Goal: Information Seeking & Learning: Learn about a topic

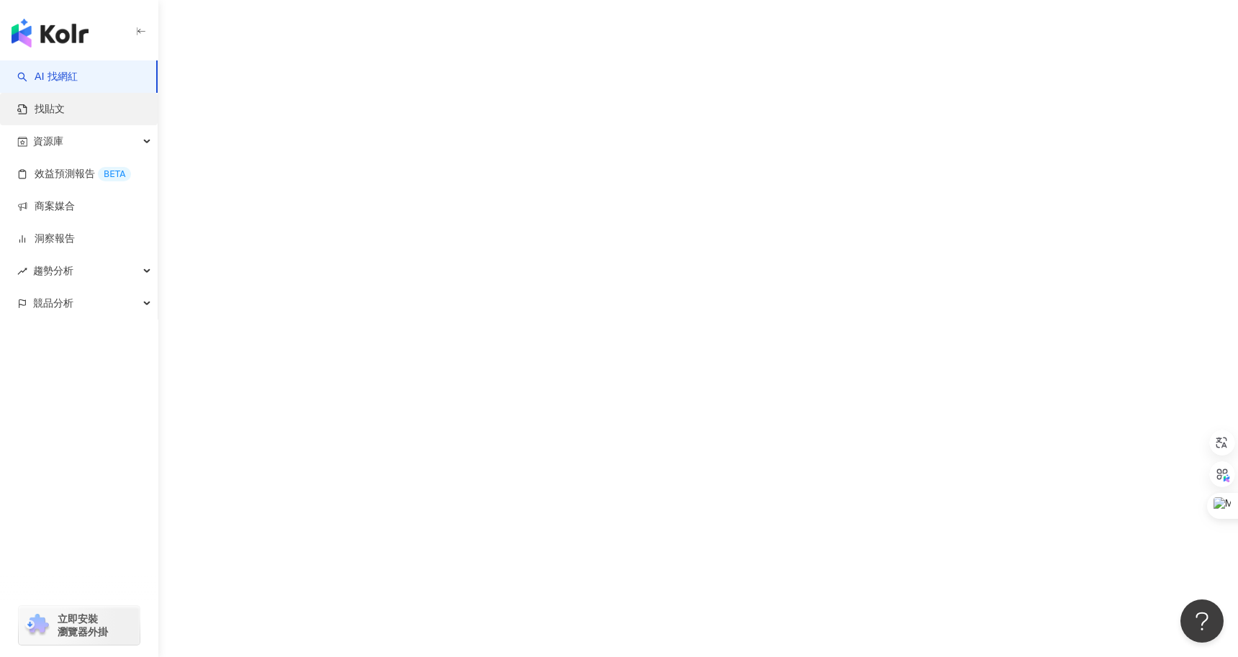
click at [65, 112] on link "找貼文" at bounding box center [40, 109] width 47 height 14
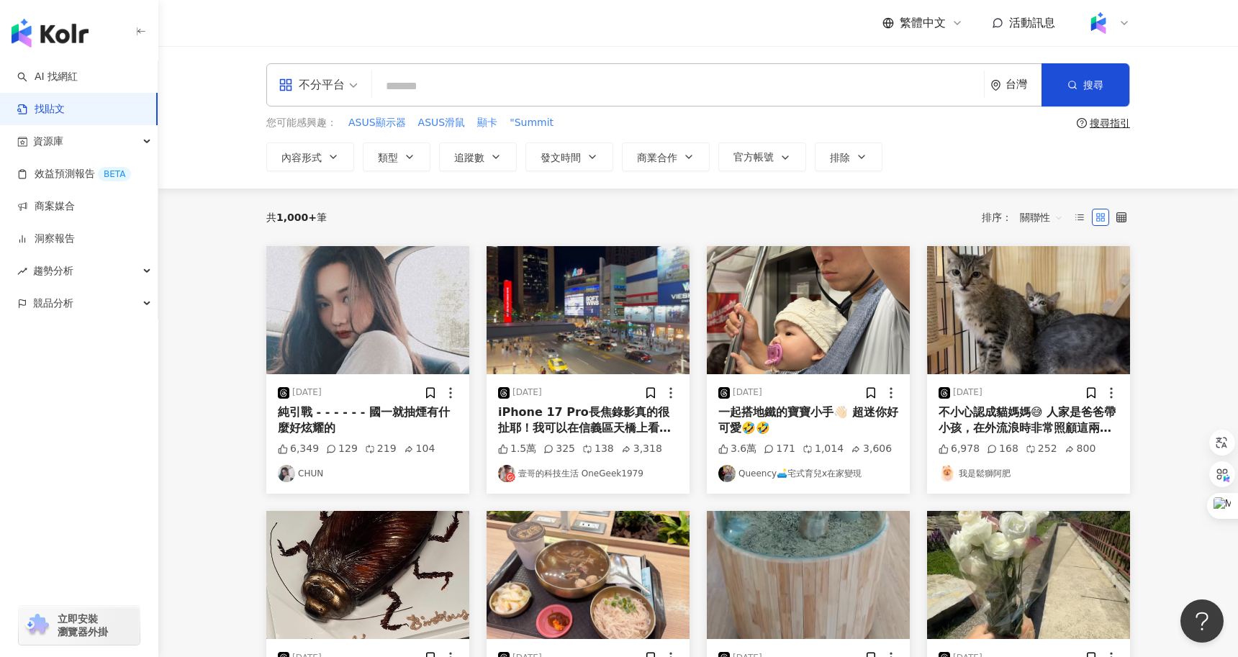
click at [396, 84] on input "search" at bounding box center [678, 86] width 600 height 31
paste input "**********"
type input "**********"
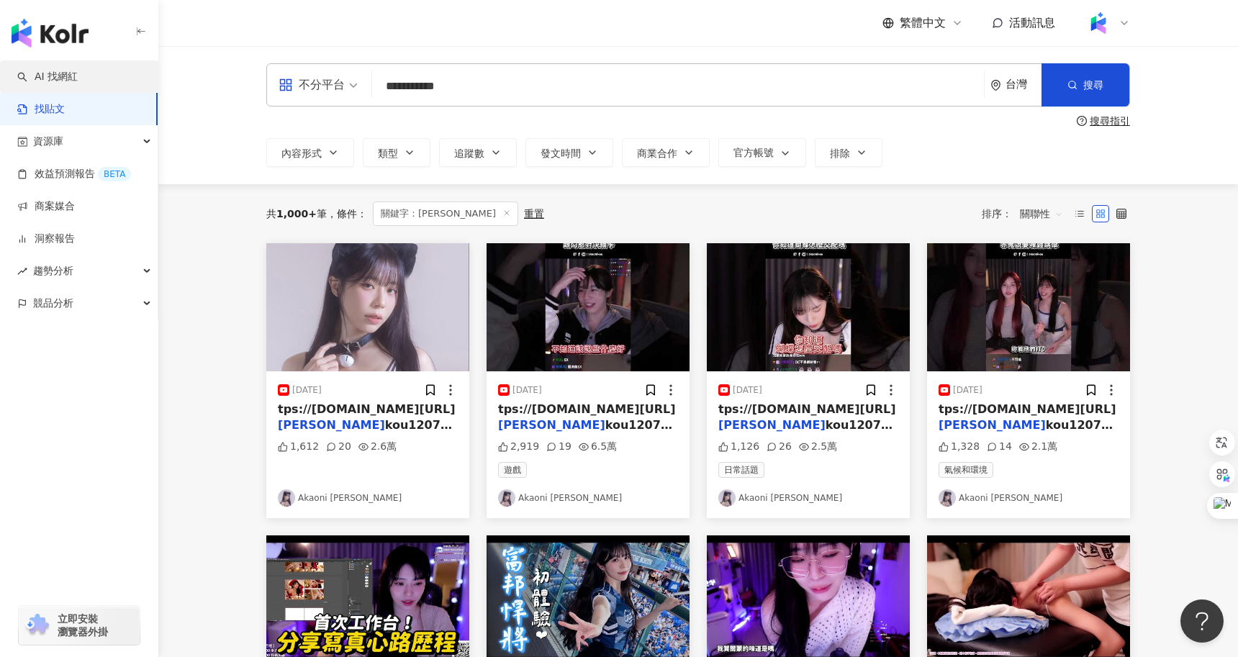
click at [78, 81] on link "AI 找網紅" at bounding box center [47, 77] width 60 height 14
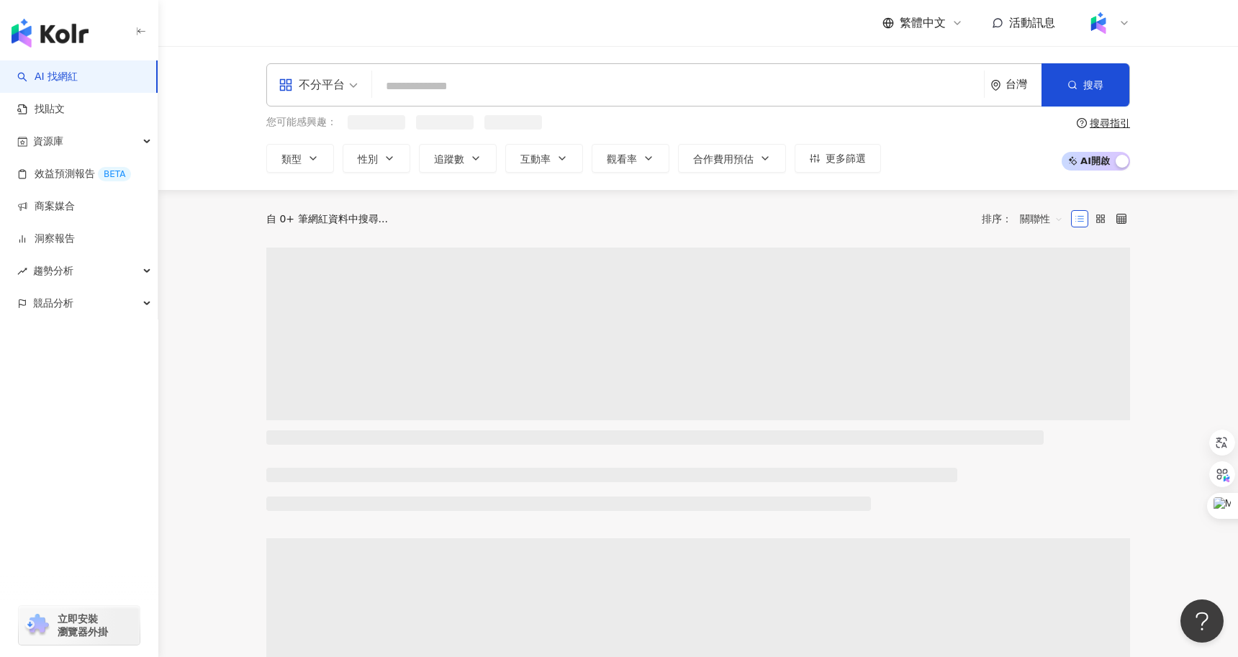
click at [471, 76] on input "search" at bounding box center [678, 86] width 600 height 27
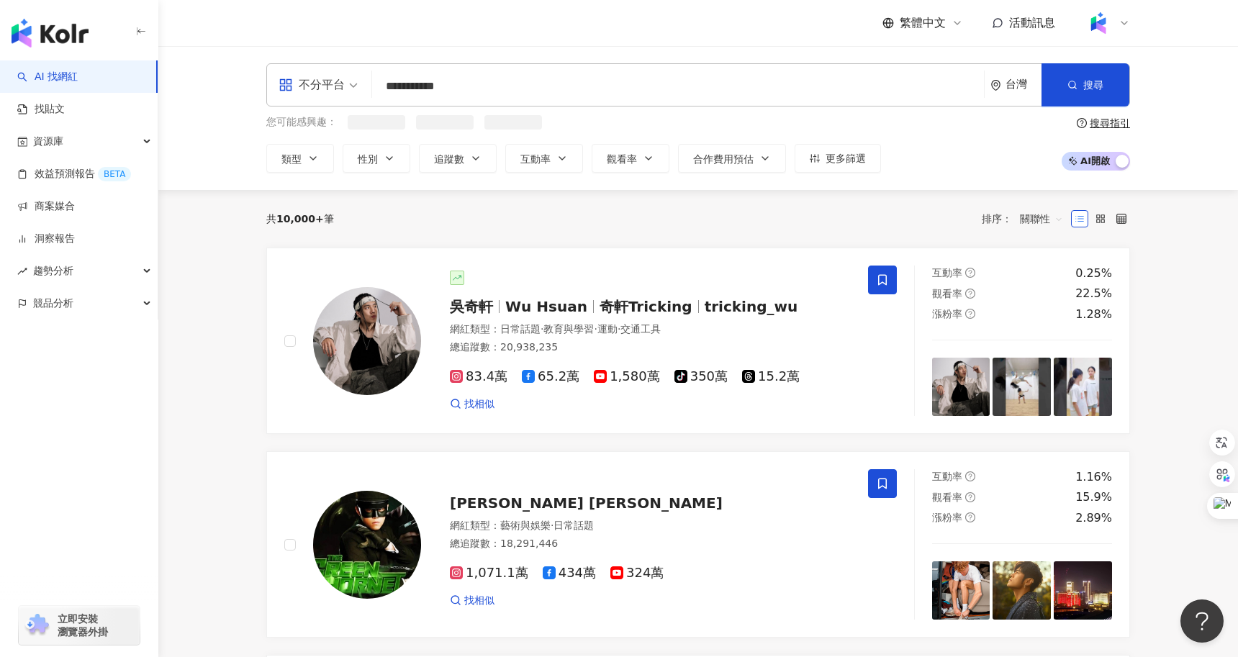
type input "**********"
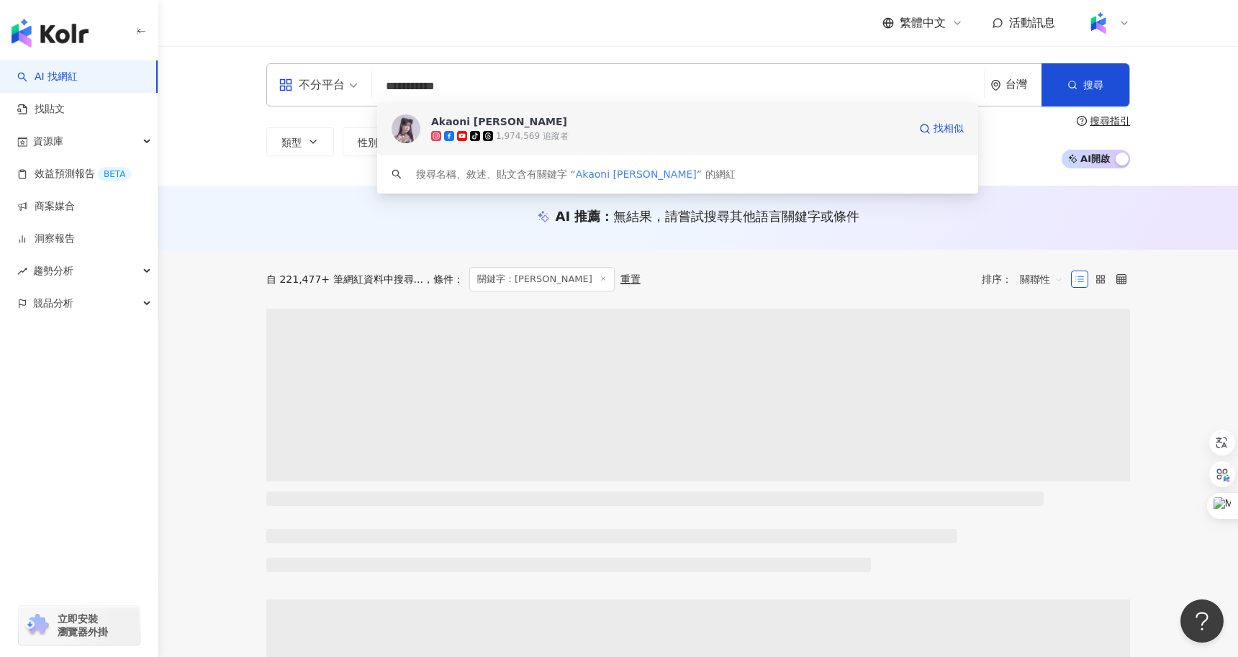
click at [451, 126] on div "Akaoni [PERSON_NAME]" at bounding box center [499, 121] width 136 height 14
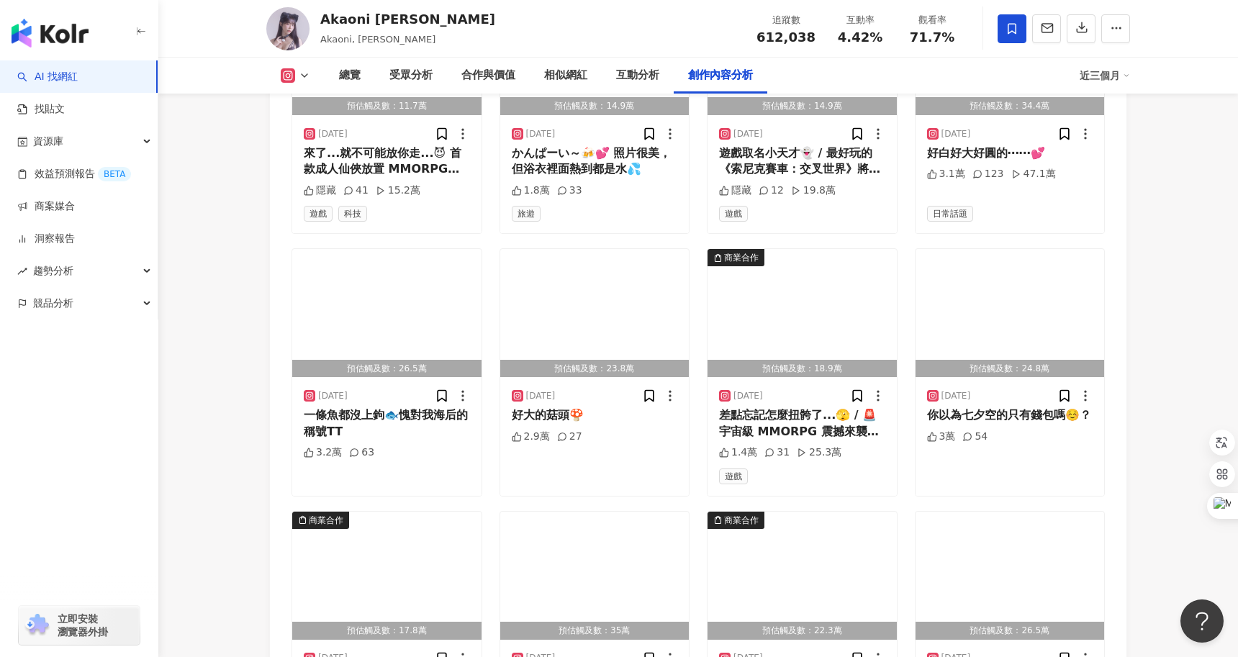
scroll to position [5018, 0]
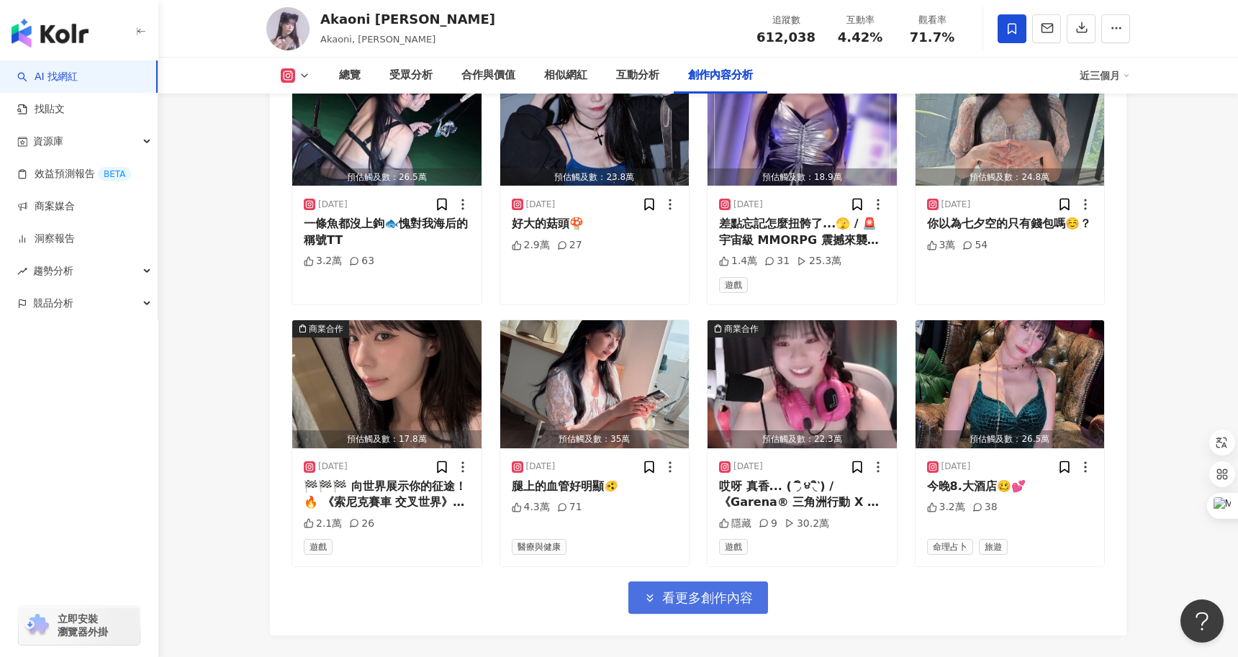
click at [644, 592] on icon "button" at bounding box center [649, 598] width 13 height 13
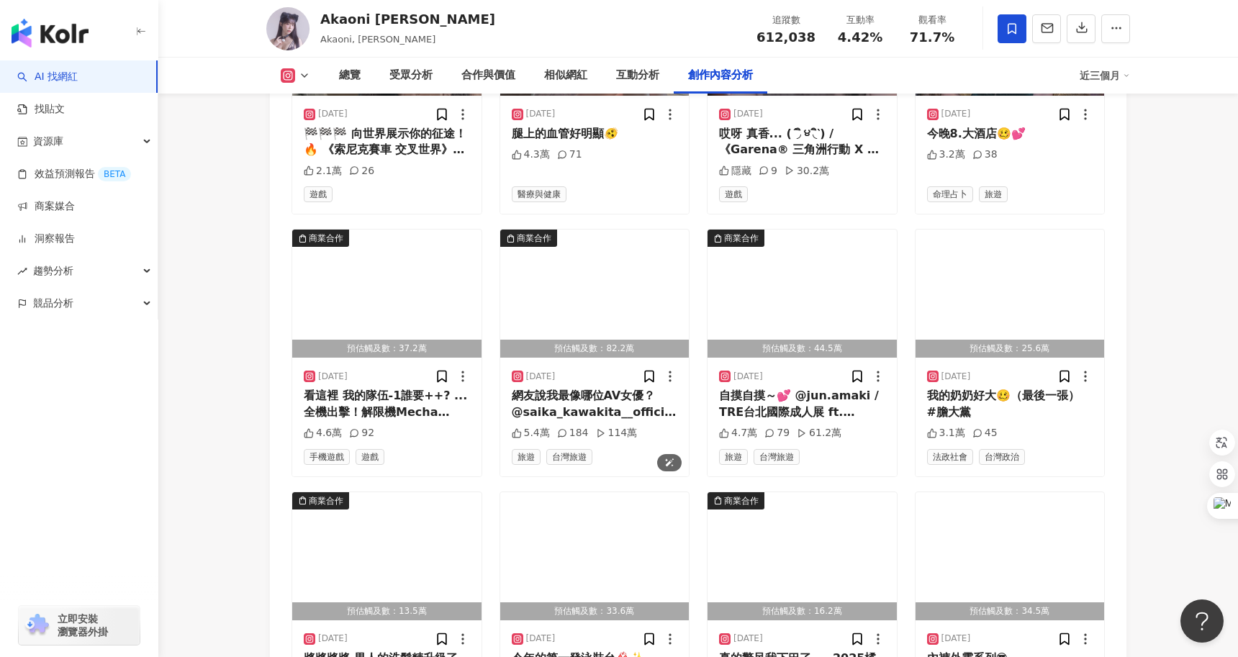
scroll to position [5801, 0]
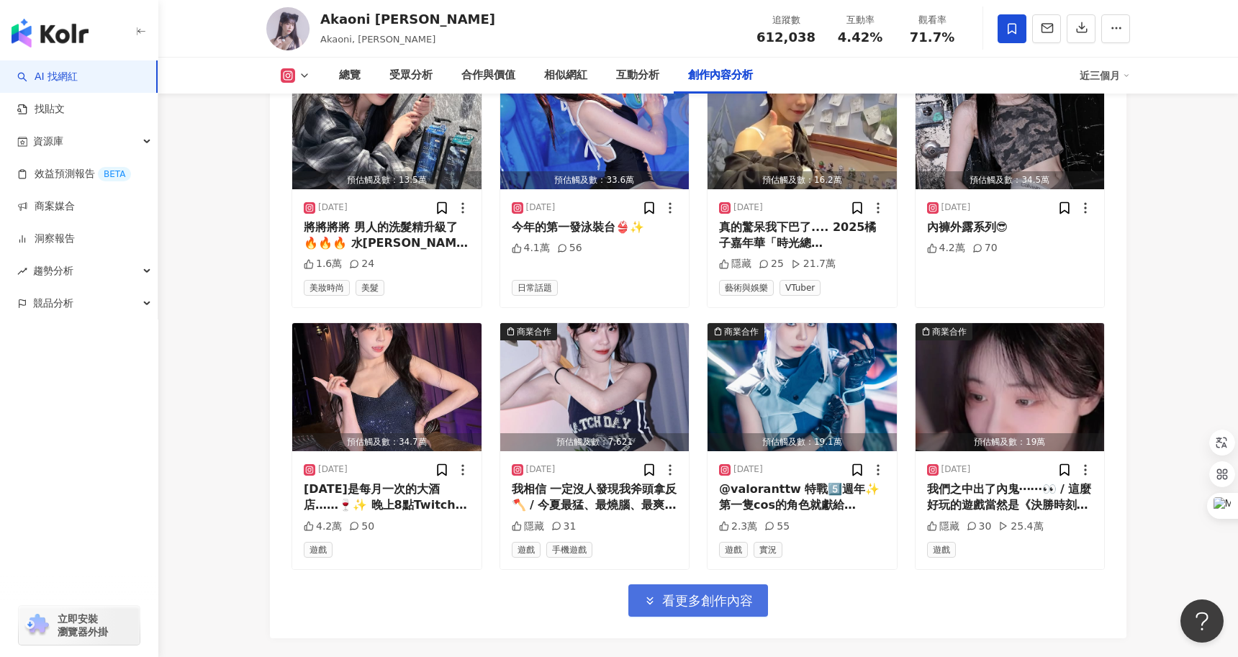
click at [700, 584] on button "看更多創作內容" at bounding box center [698, 600] width 140 height 32
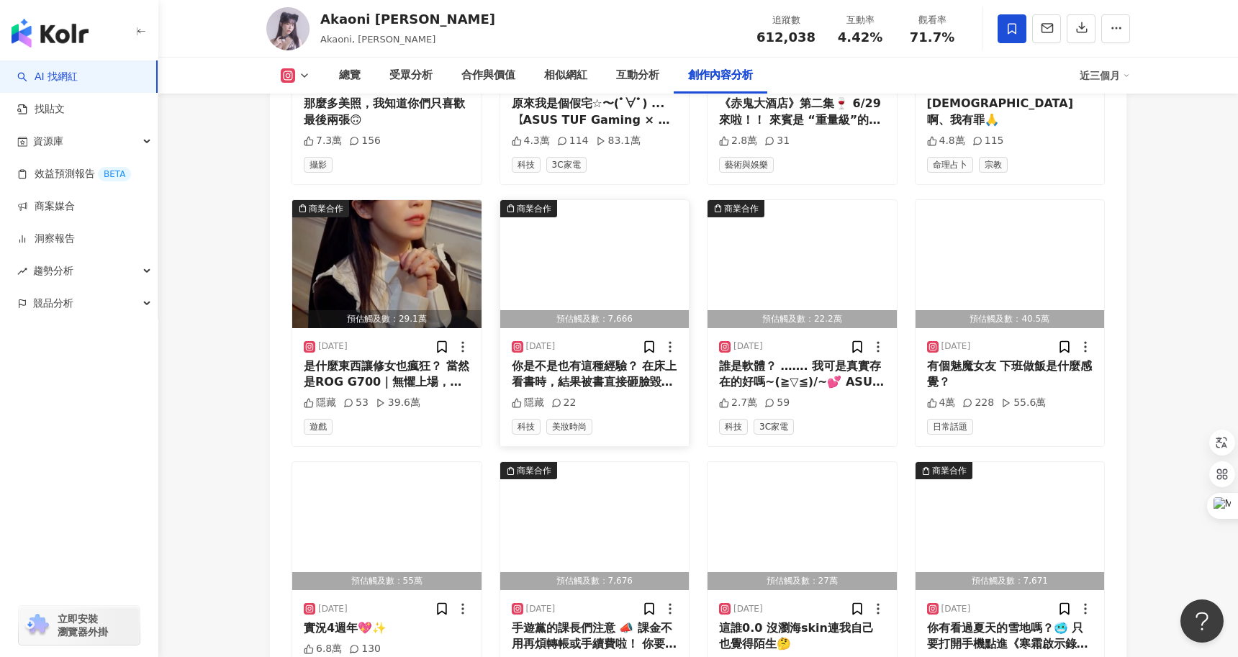
scroll to position [6458, 0]
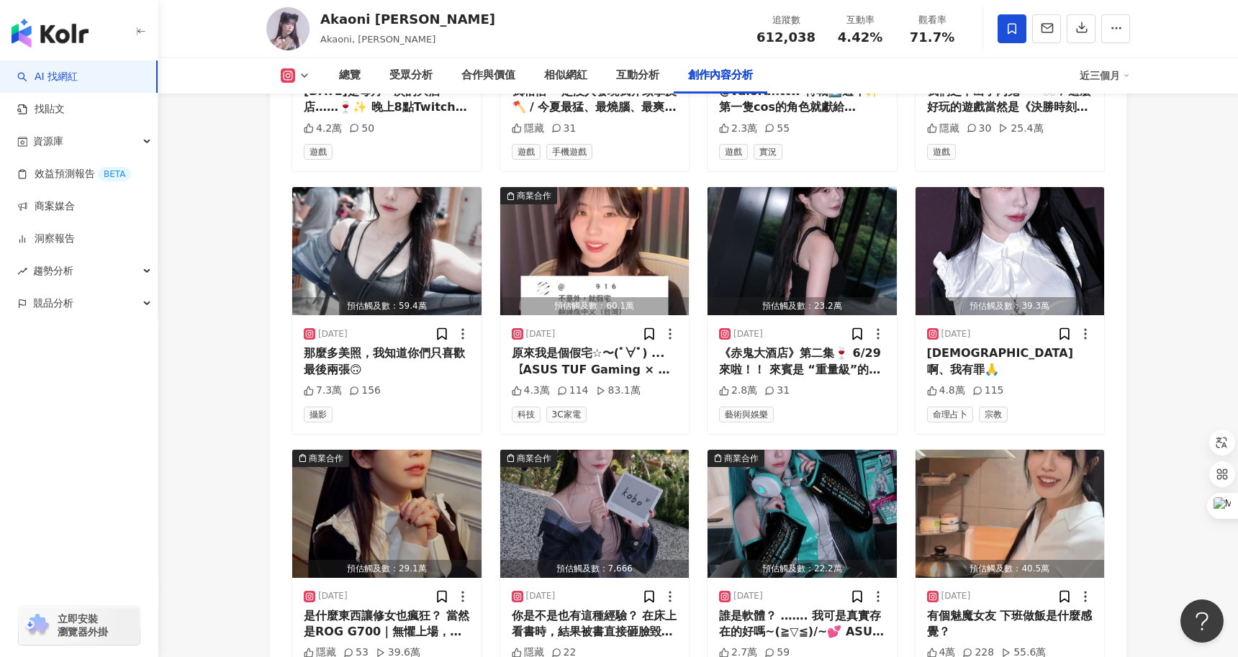
scroll to position [6195, 0]
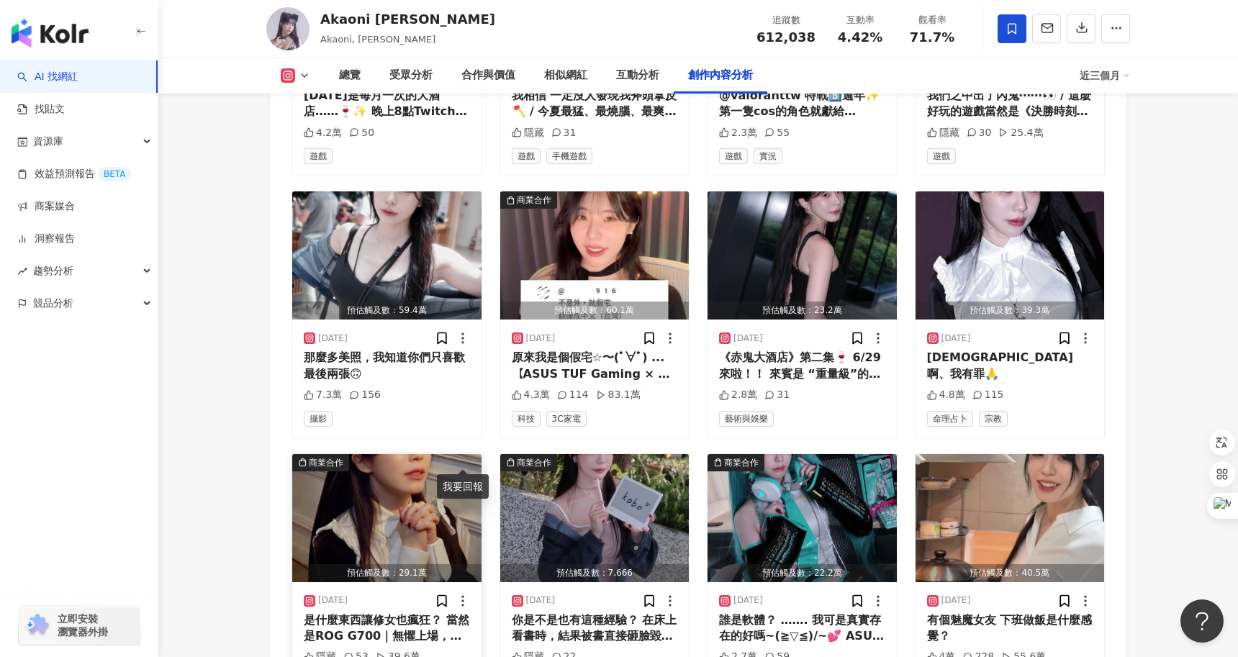
click at [464, 594] on icon at bounding box center [463, 601] width 14 height 14
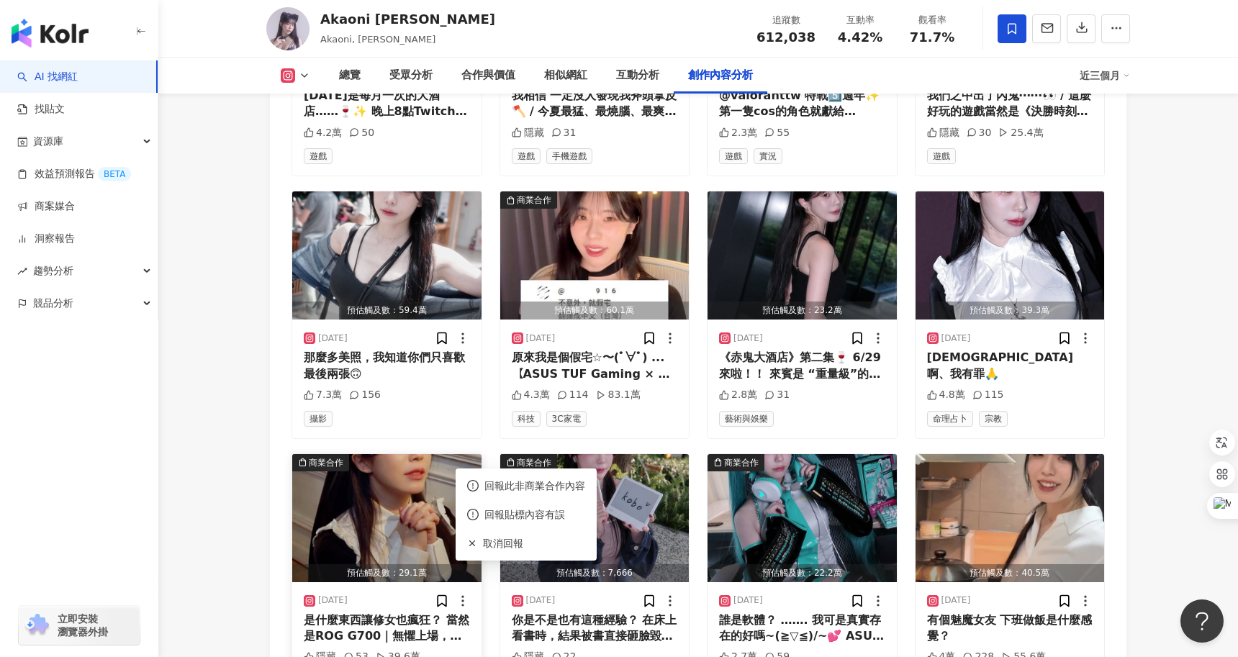
click at [414, 582] on div "2025/6/26 是什麼東西讓修女也瘋狂？ 當然是ROG G700｜無懼上場，王者降臨！ 🔥 最高搭載 Intel® Core™ Ultra 9 處理器28…" at bounding box center [386, 641] width 189 height 118
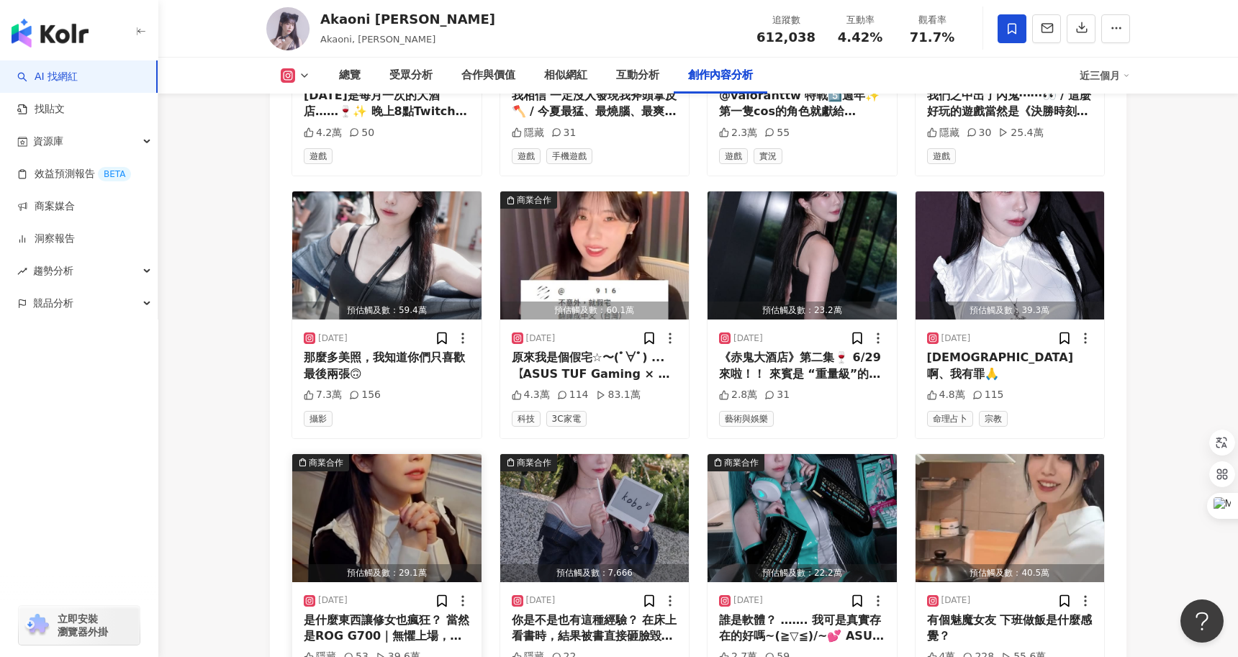
click at [426, 582] on div "2025/6/26 是什麼東西讓修女也瘋狂？ 當然是ROG G700｜無懼上場，王者降臨！ 🔥 最高搭載 Intel® Core™ Ultra 9 處理器28…" at bounding box center [386, 641] width 189 height 118
click at [403, 612] on div "是什麼東西讓修女也瘋狂？ 當然是ROG G700｜無懼上場，王者降臨！ 🔥 最高搭載 Intel® Core™ Ultra 9 處理器285K + NVIDI…" at bounding box center [387, 628] width 166 height 32
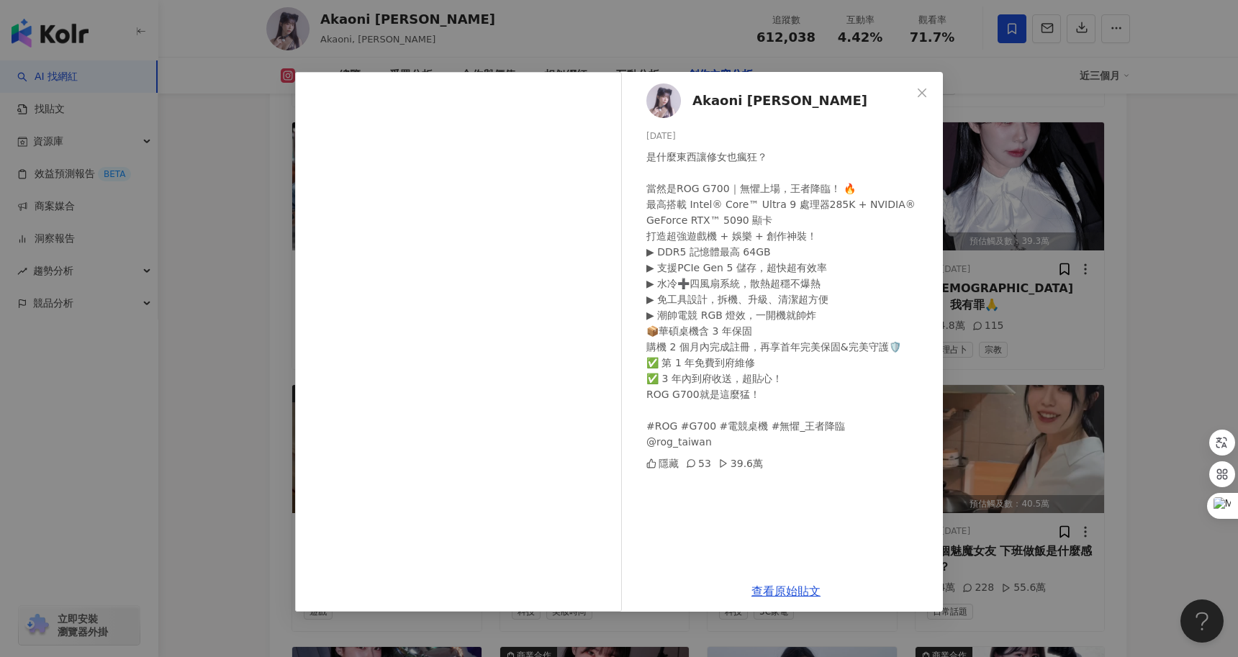
scroll to position [6260, 0]
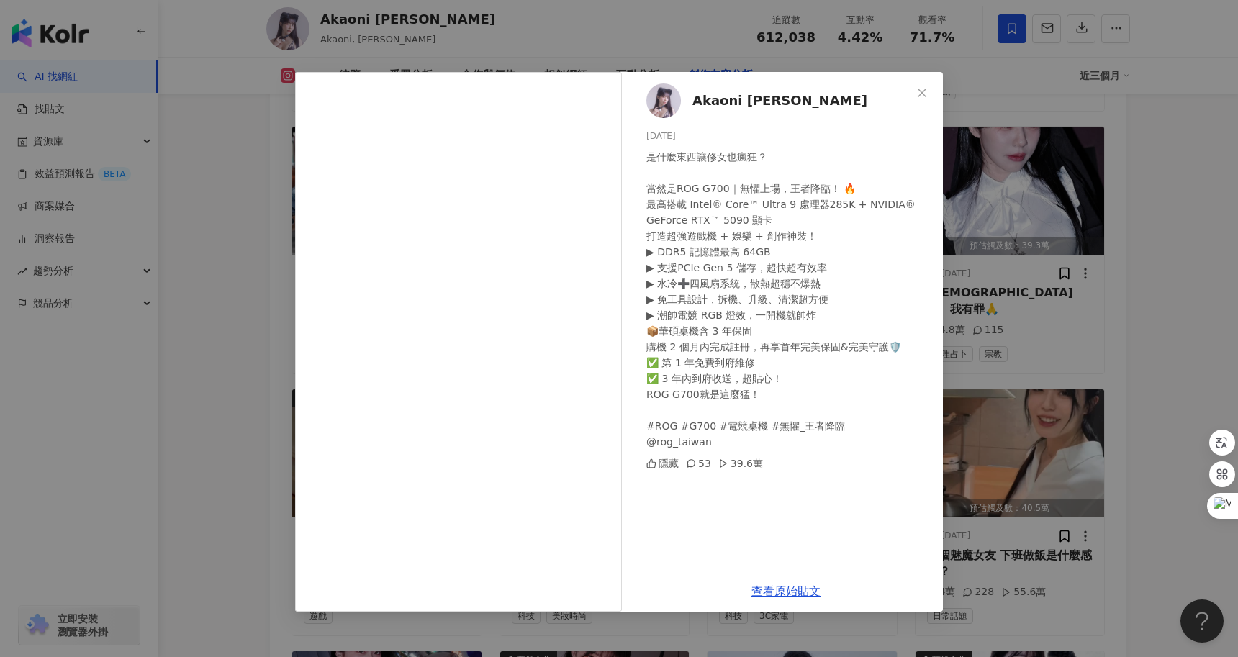
click at [187, 338] on div "Akaoni 赤鬼伯伯 2025/6/26 是什麼東西讓修女也瘋狂？ 當然是ROG G700｜無懼上場，王者降臨！ 🔥 最高搭載 Intel® Core™ U…" at bounding box center [619, 328] width 1238 height 657
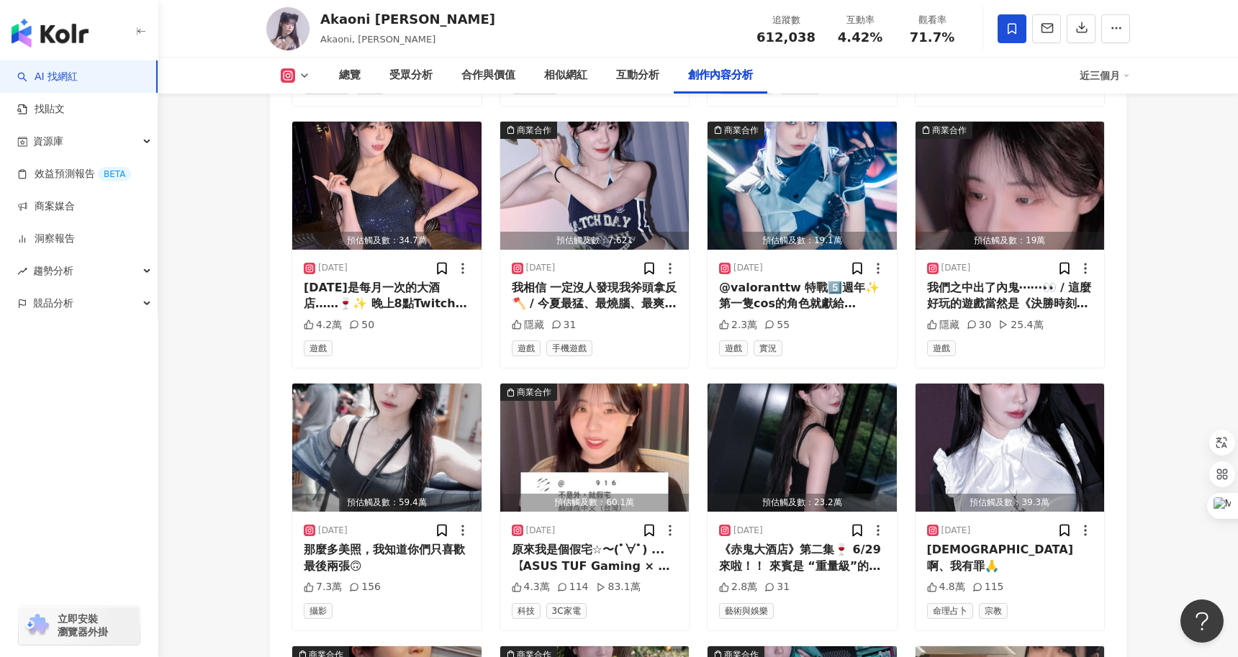
scroll to position [5701, 0]
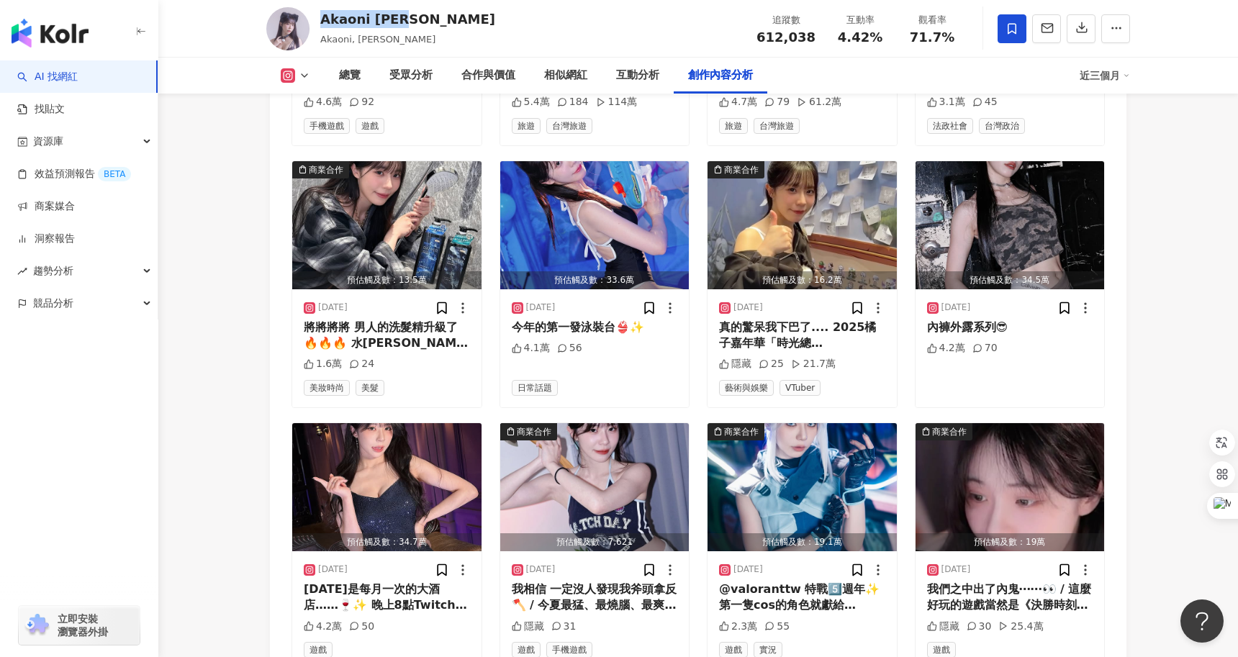
drag, startPoint x: 422, startPoint y: 26, endPoint x: 320, endPoint y: 26, distance: 102.2
click at [320, 26] on div "Akaoni 赤鬼伯伯 Akaoni, 赤鬼伯伯 追蹤數 612,038 互動率 4.42% 觀看率 71.7%" at bounding box center [697, 28] width 921 height 57
copy div "Akaoni [PERSON_NAME]"
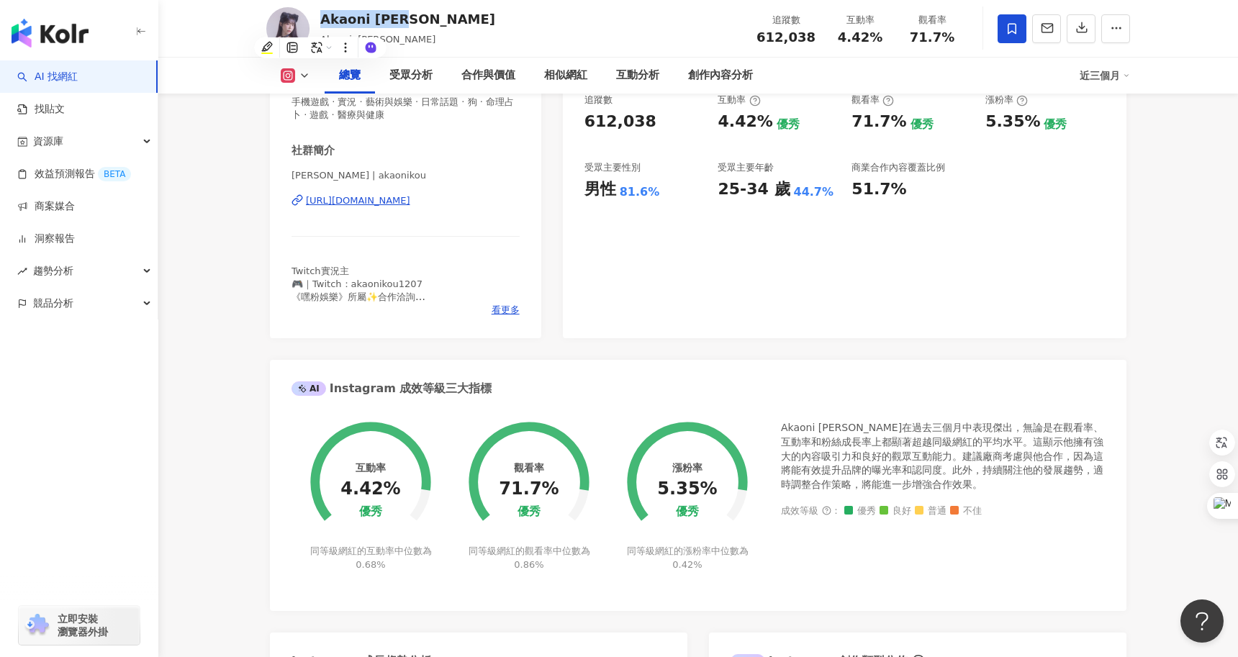
scroll to position [258, 0]
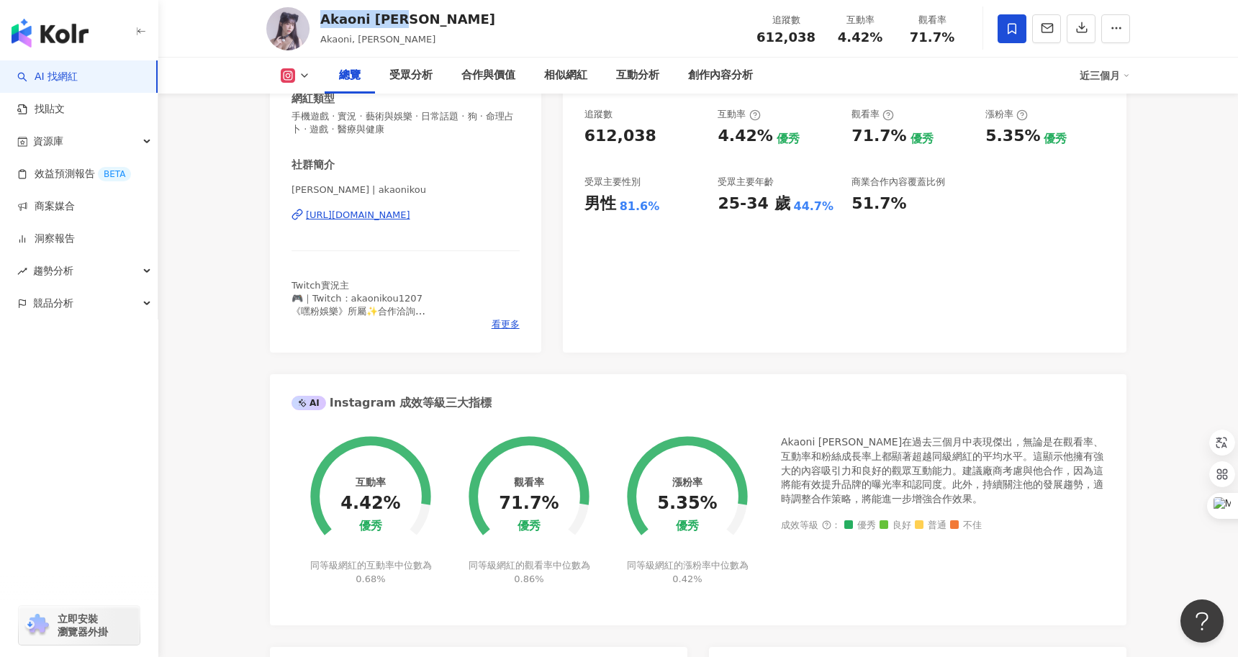
click at [410, 214] on div "https://www.instagram.com/akaonikou/" at bounding box center [358, 215] width 104 height 13
